Goal: Information Seeking & Learning: Learn about a topic

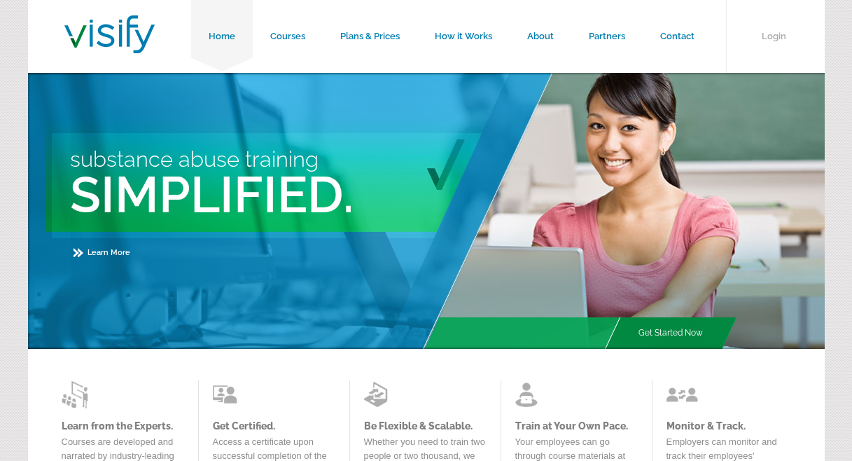
click at [671, 325] on link "Get Started Now" at bounding box center [670, 332] width 99 height 31
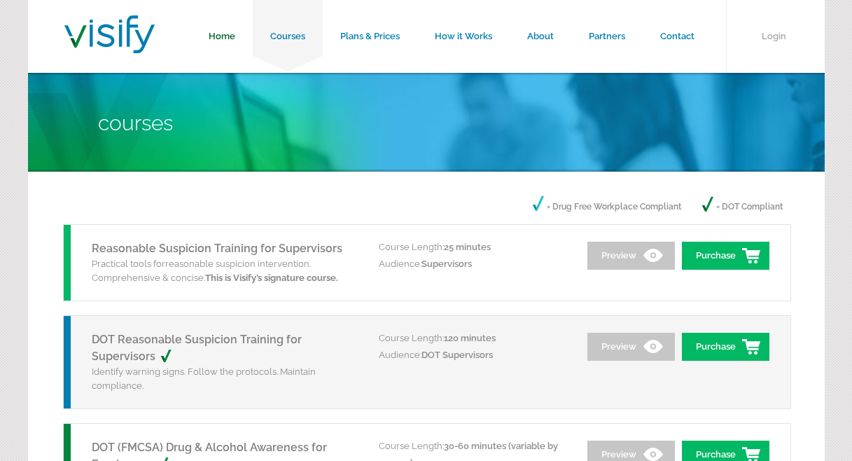
click at [225, 34] on link "Home" at bounding box center [222, 36] width 62 height 73
